Goal: Task Accomplishment & Management: Manage account settings

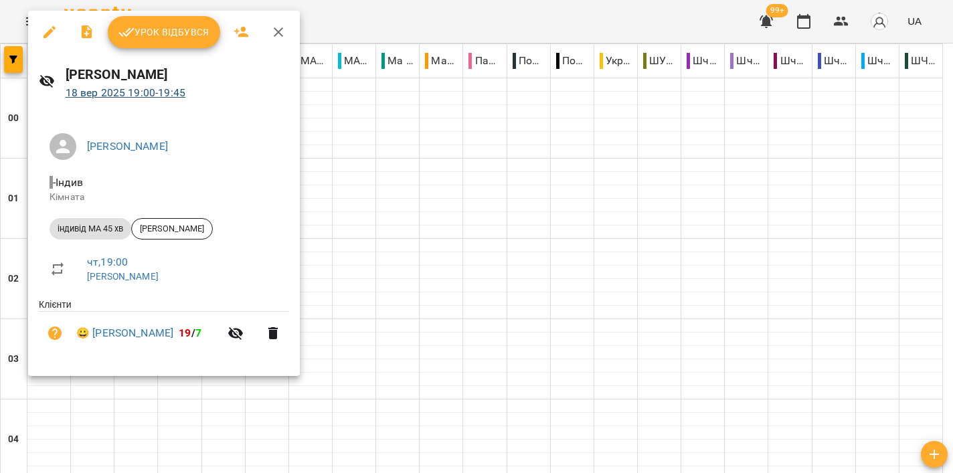
scroll to position [1389, 0]
click at [167, 37] on span "Урок відбувся" at bounding box center [163, 32] width 91 height 16
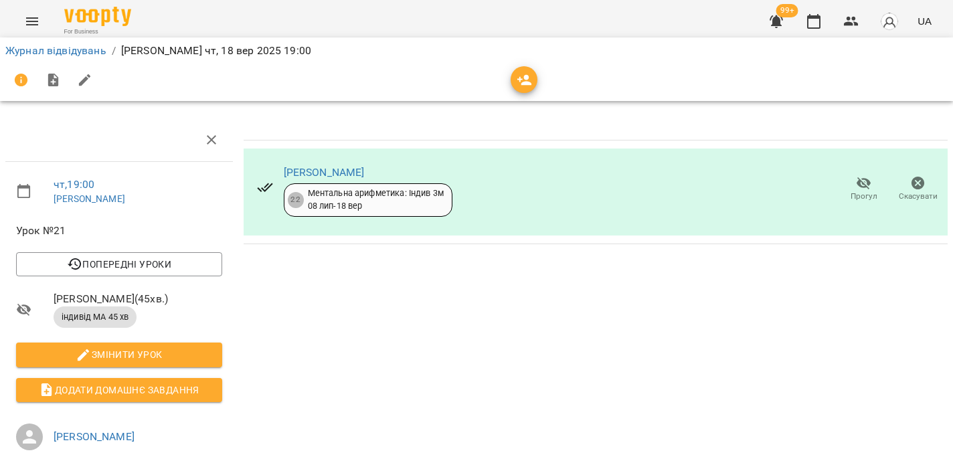
click at [40, 20] on button "Menu" at bounding box center [32, 21] width 32 height 32
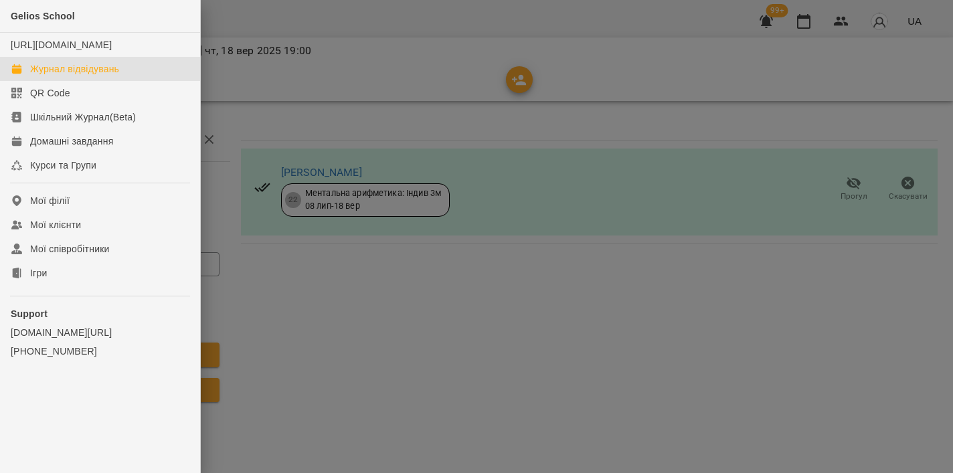
click at [60, 76] on div "Журнал відвідувань" at bounding box center [74, 68] width 89 height 13
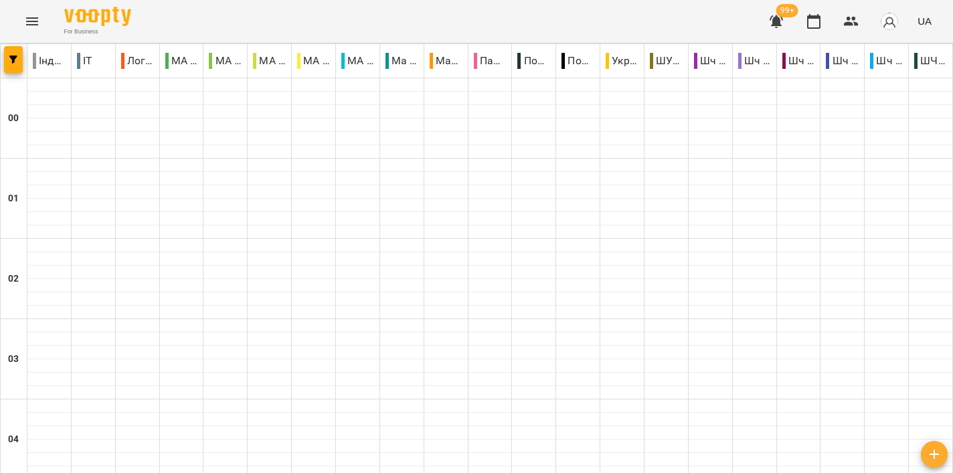
scroll to position [1468, 0]
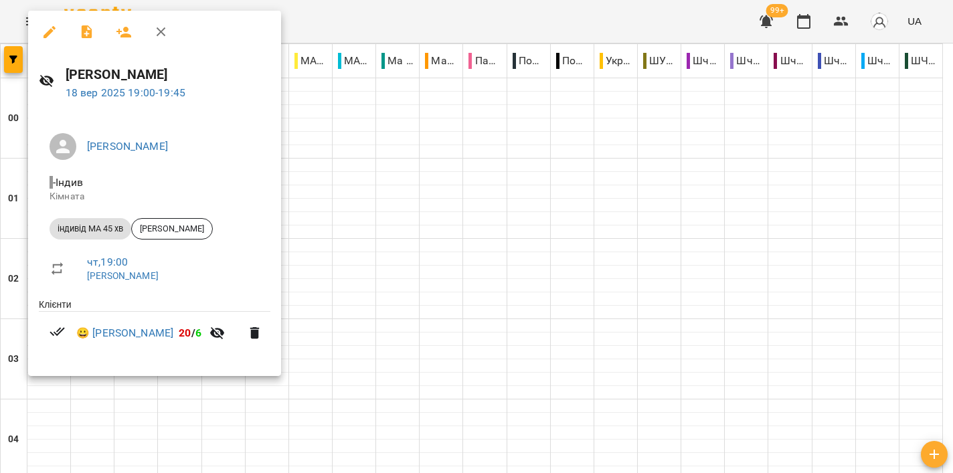
click at [421, 185] on div at bounding box center [476, 236] width 953 height 473
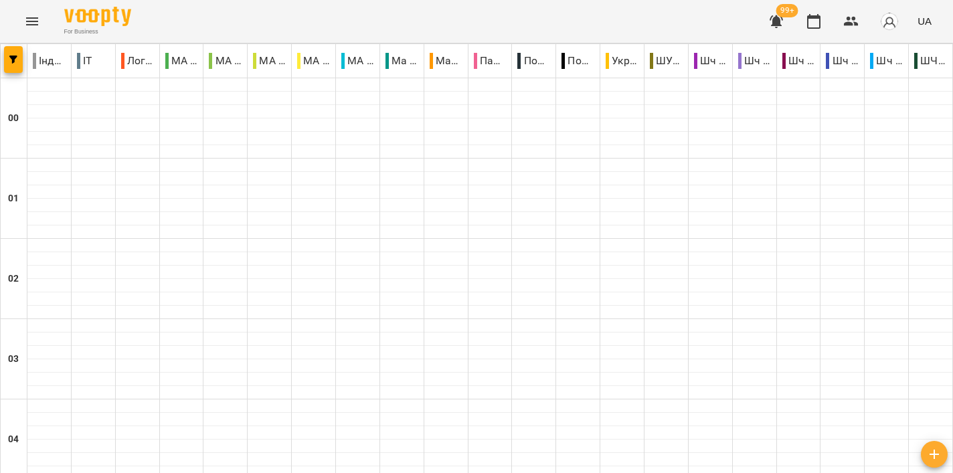
scroll to position [1621, 0]
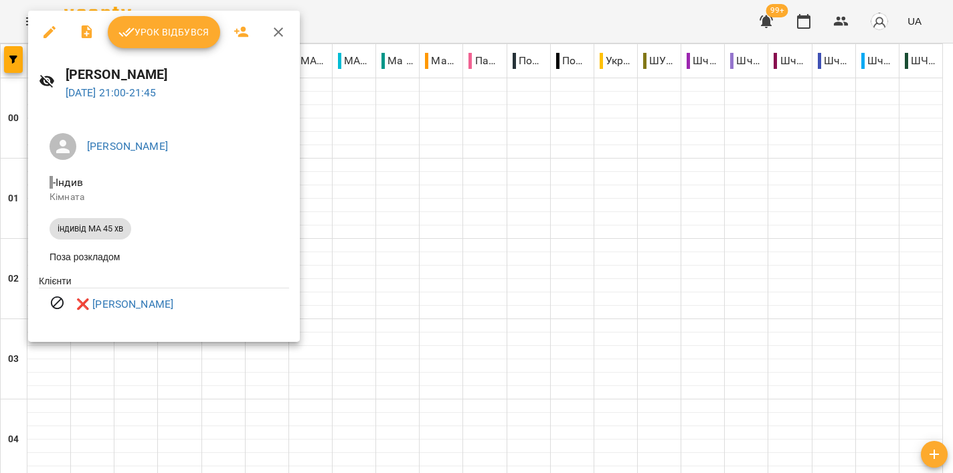
click at [435, 165] on div at bounding box center [476, 236] width 953 height 473
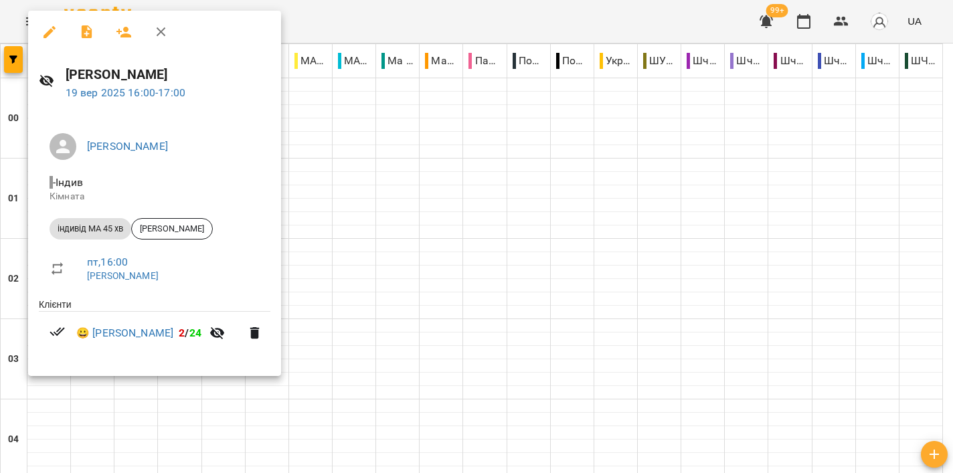
click at [623, 185] on div at bounding box center [476, 236] width 953 height 473
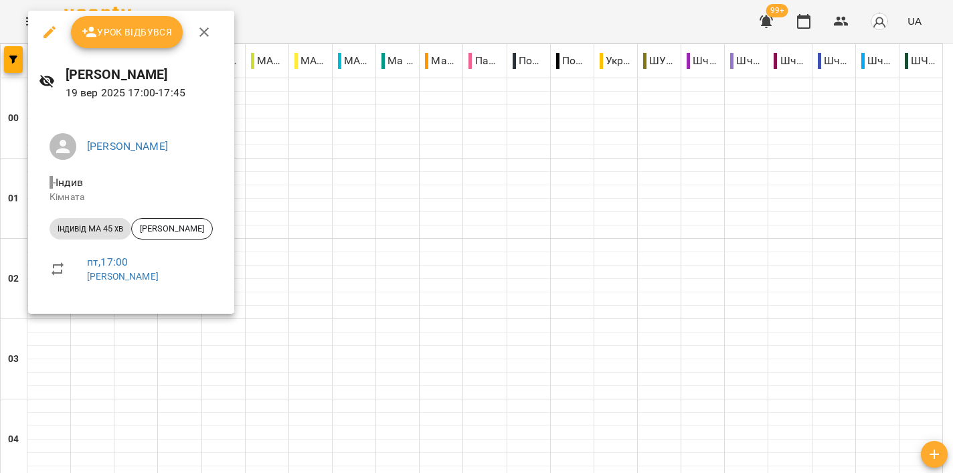
click at [453, 181] on div at bounding box center [476, 236] width 953 height 473
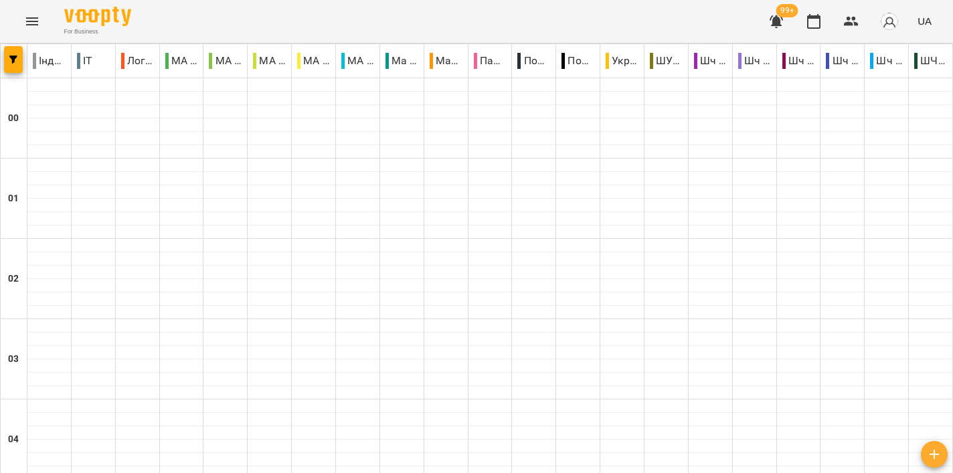
scroll to position [1477, 0]
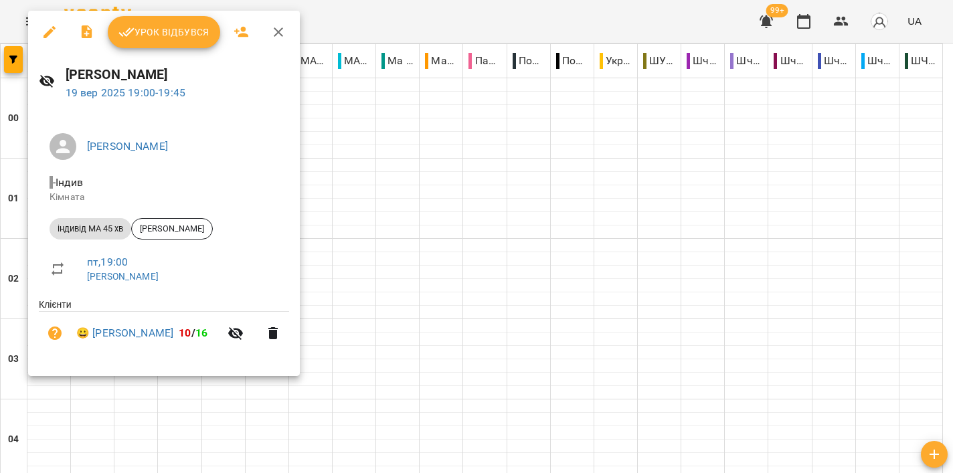
click at [641, 194] on div at bounding box center [476, 236] width 953 height 473
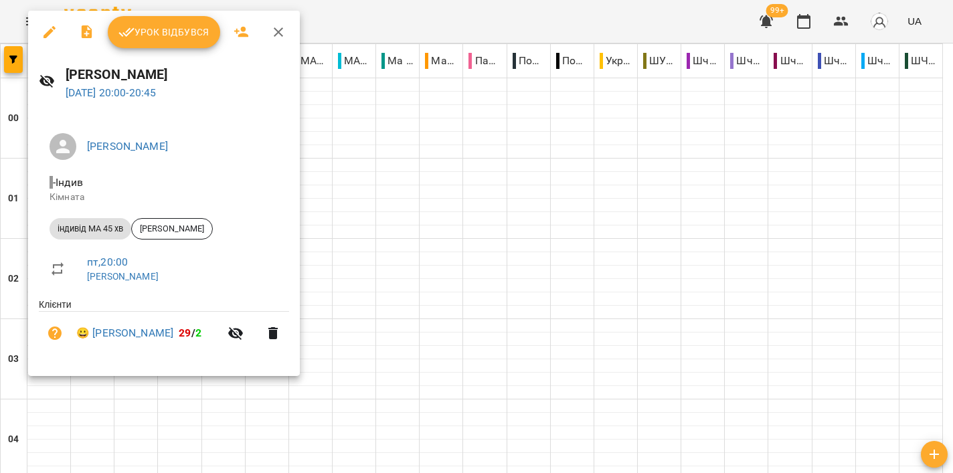
click at [461, 229] on div at bounding box center [476, 236] width 953 height 473
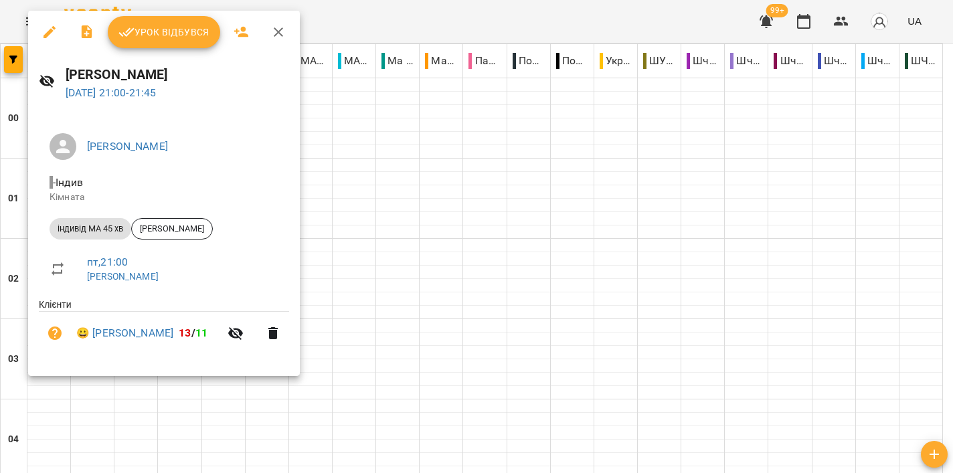
click at [420, 247] on div at bounding box center [476, 236] width 953 height 473
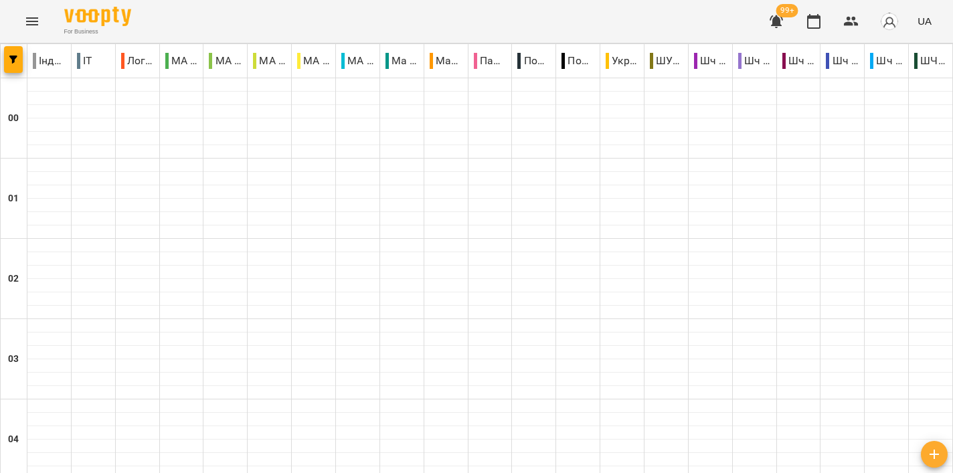
scroll to position [1223, 0]
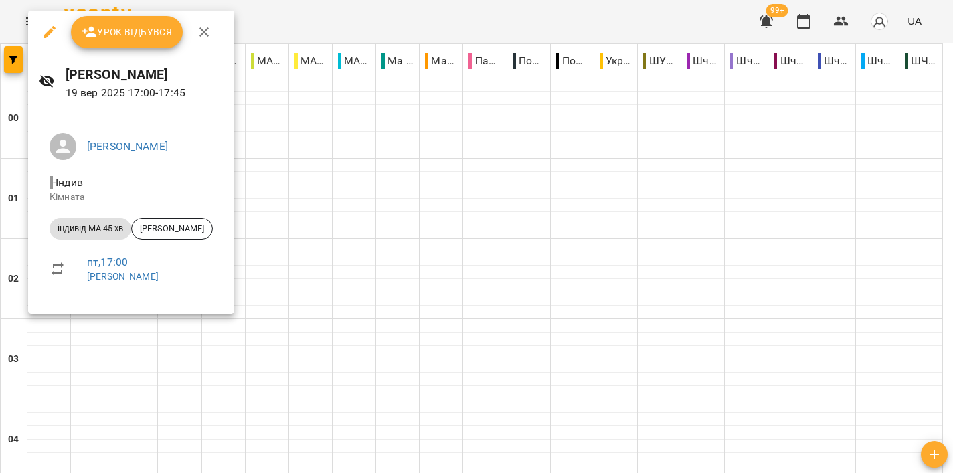
click at [468, 179] on div at bounding box center [476, 236] width 953 height 473
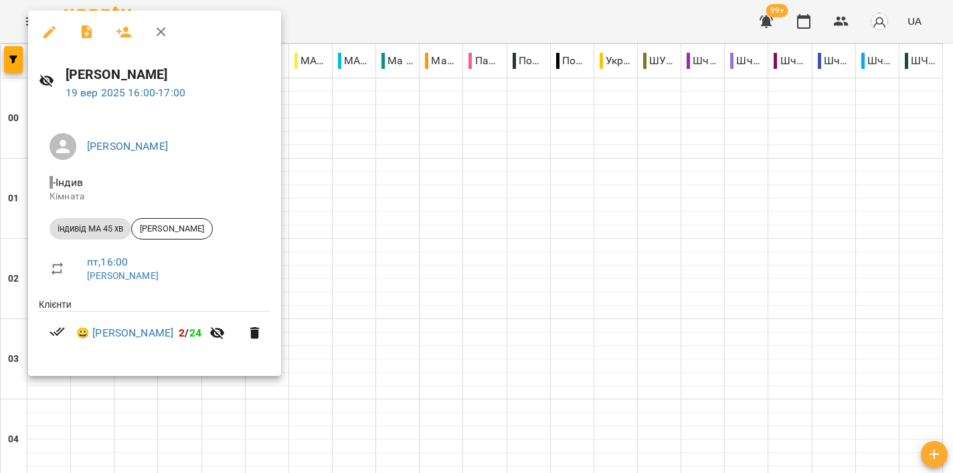
click at [605, 187] on div at bounding box center [476, 236] width 953 height 473
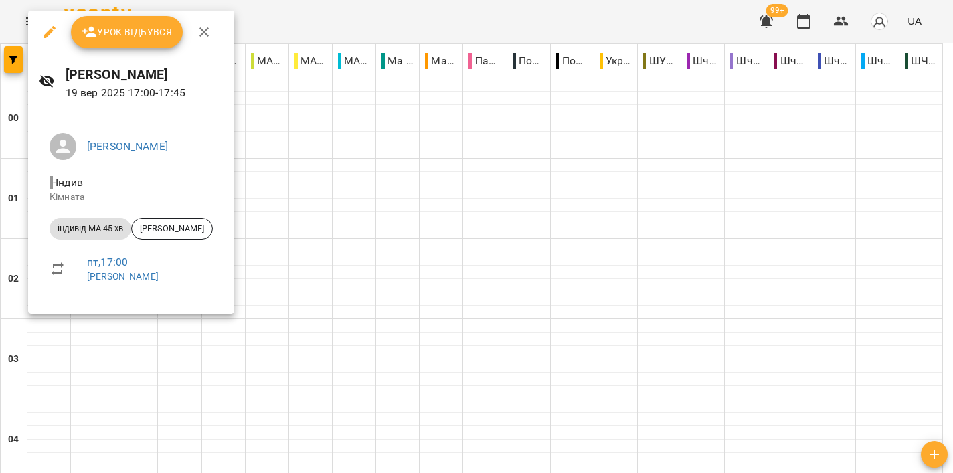
click at [431, 284] on div at bounding box center [476, 236] width 953 height 473
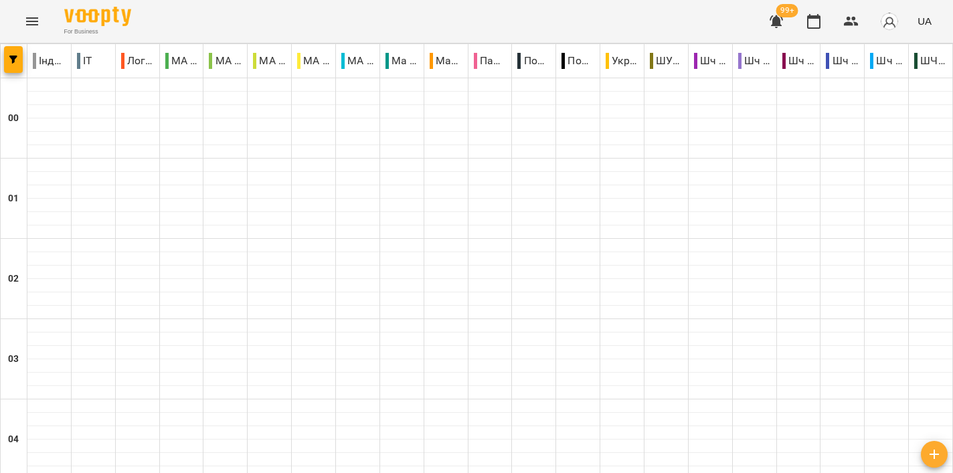
scroll to position [1199, 0]
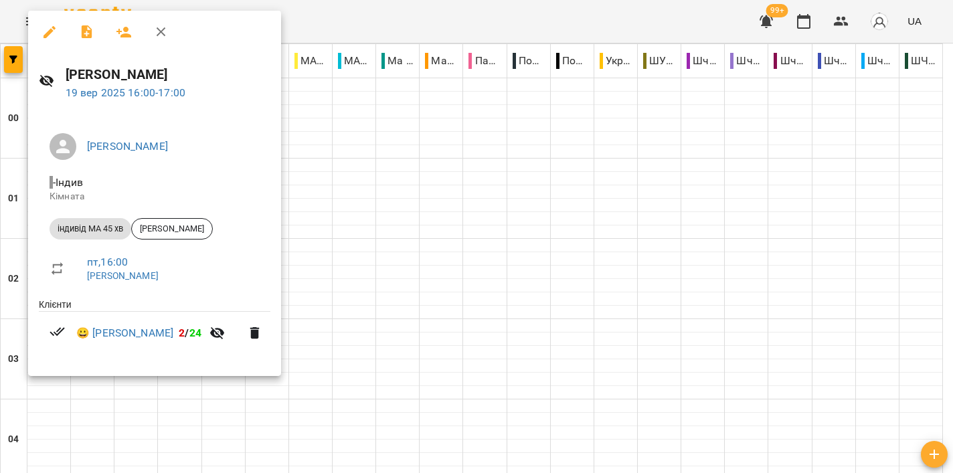
click at [476, 181] on div at bounding box center [476, 236] width 953 height 473
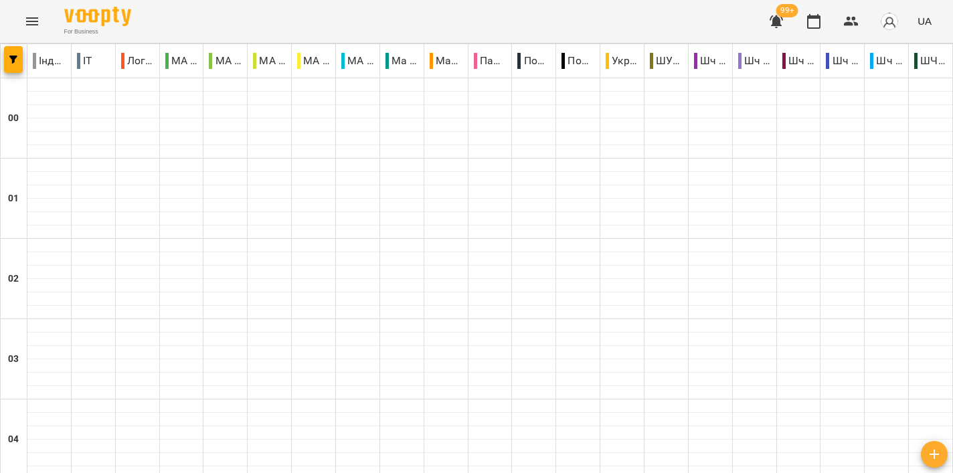
scroll to position [1193, 0]
